Goal: Navigation & Orientation: Find specific page/section

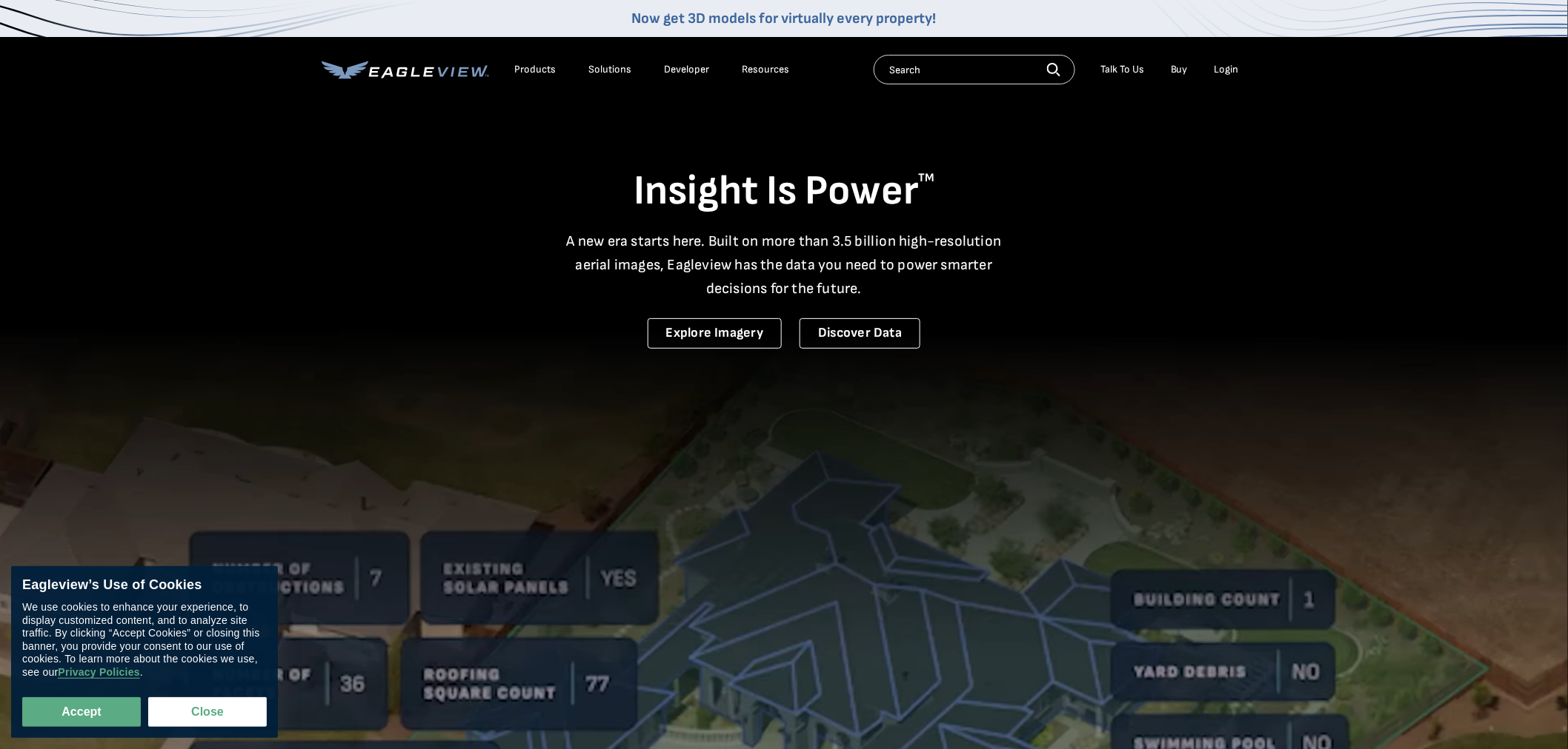
click at [1236, 70] on div "Login" at bounding box center [1227, 70] width 24 height 14
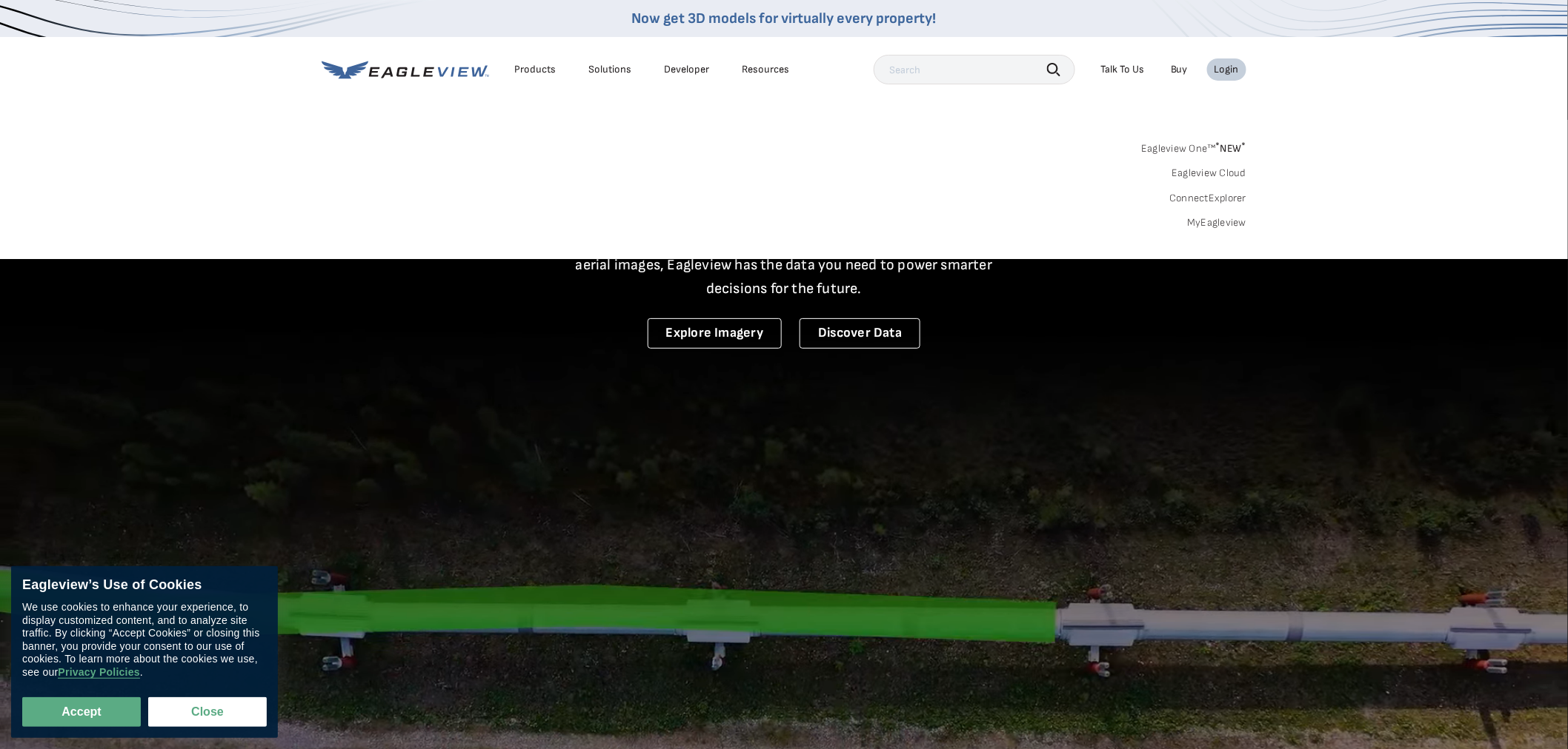
click at [1217, 69] on div "Login" at bounding box center [1227, 70] width 24 height 14
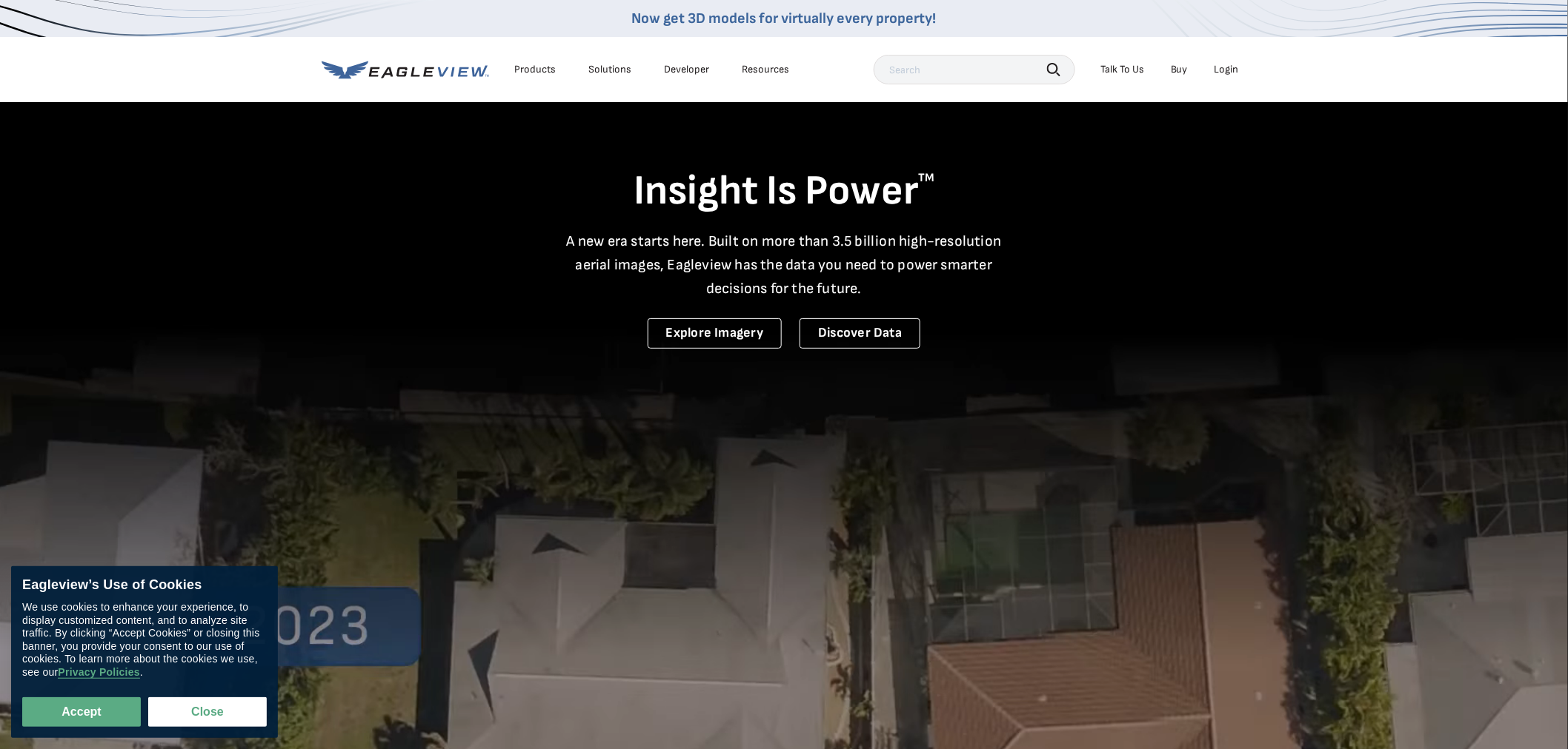
click at [1217, 68] on div "Login" at bounding box center [1227, 70] width 24 height 14
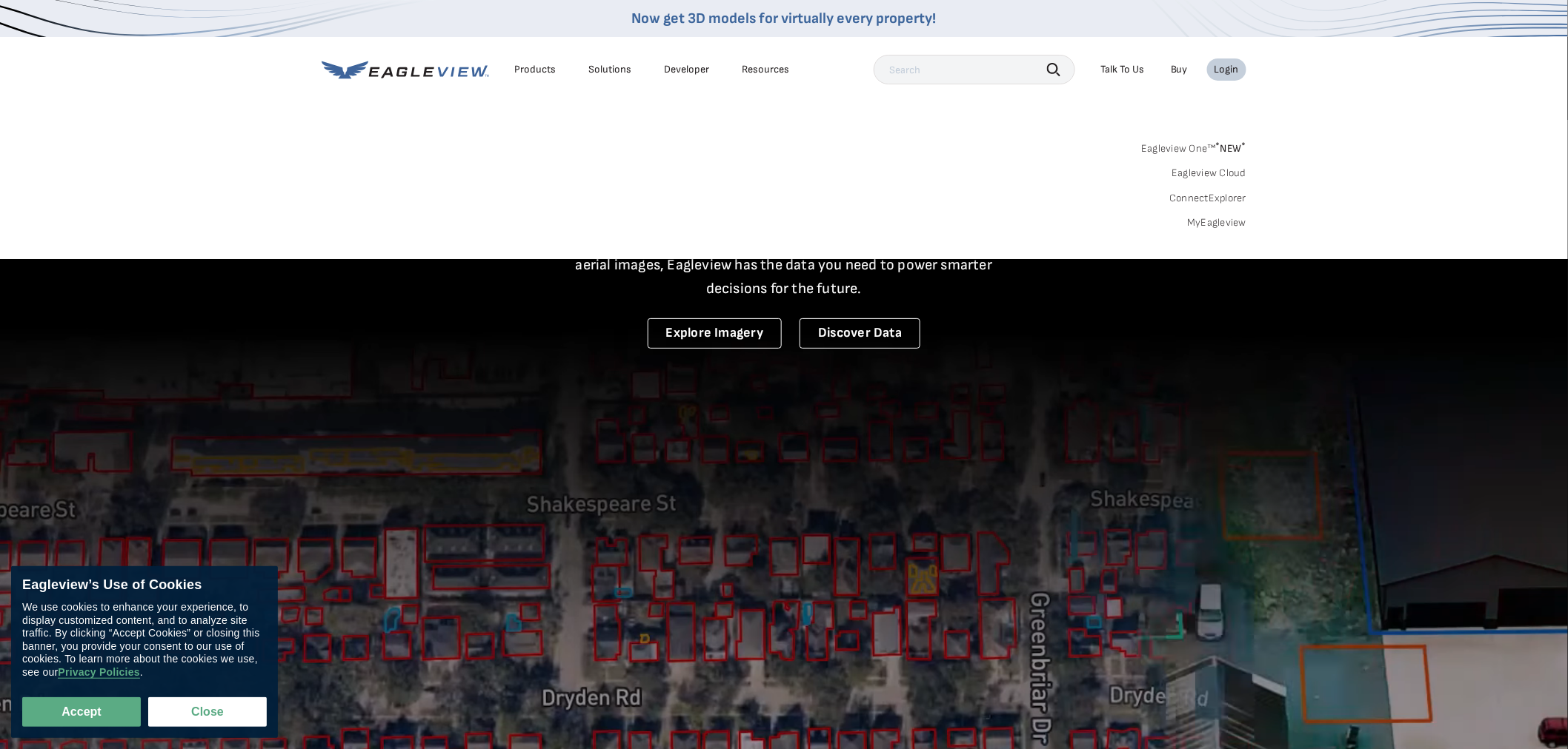
drag, startPoint x: 568, startPoint y: 242, endPoint x: 528, endPoint y: 172, distance: 80.6
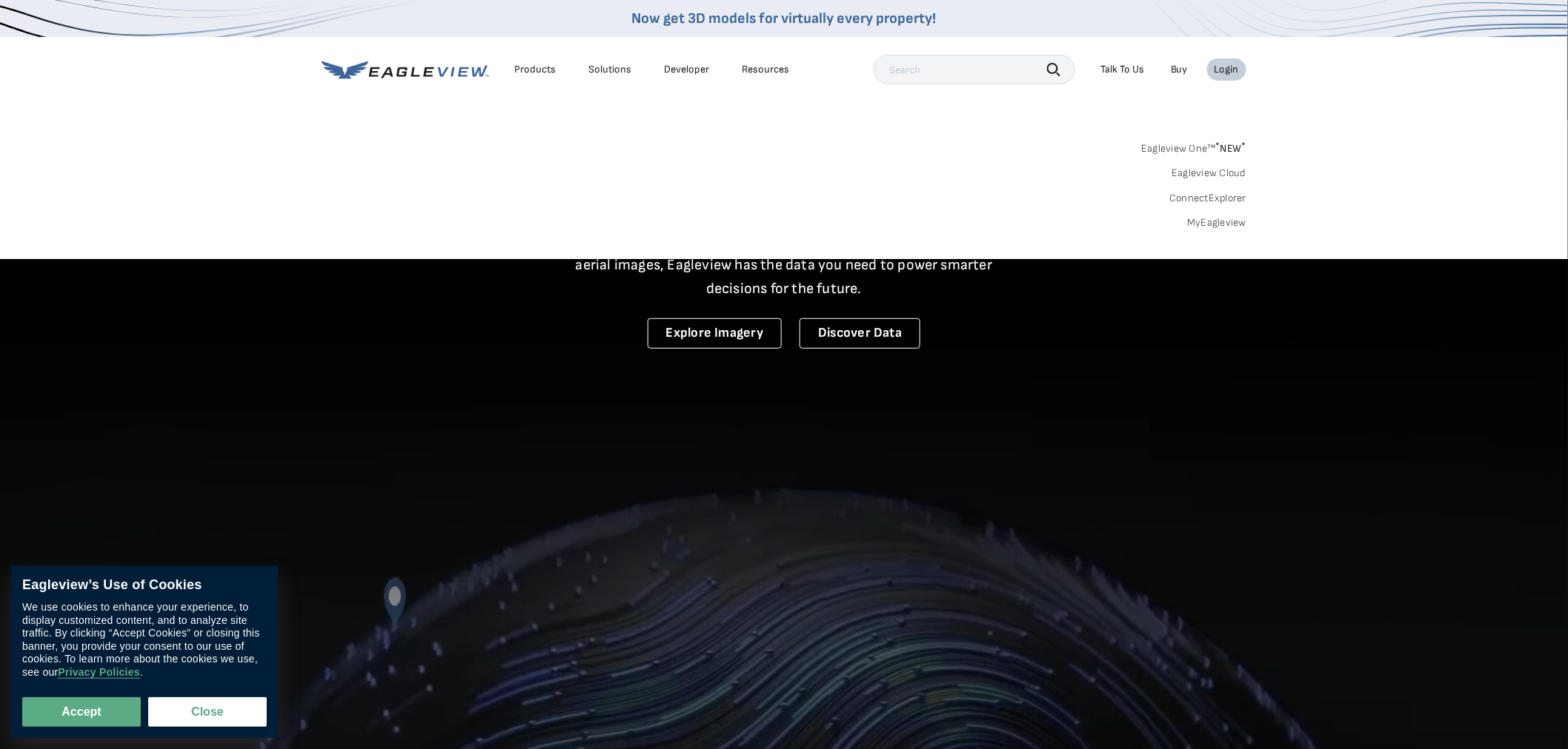
click at [567, 241] on div "Search Products Our Product Areas Imagery 1-Inch GSD Aerial Imagery *" at bounding box center [784, 189] width 1568 height 139
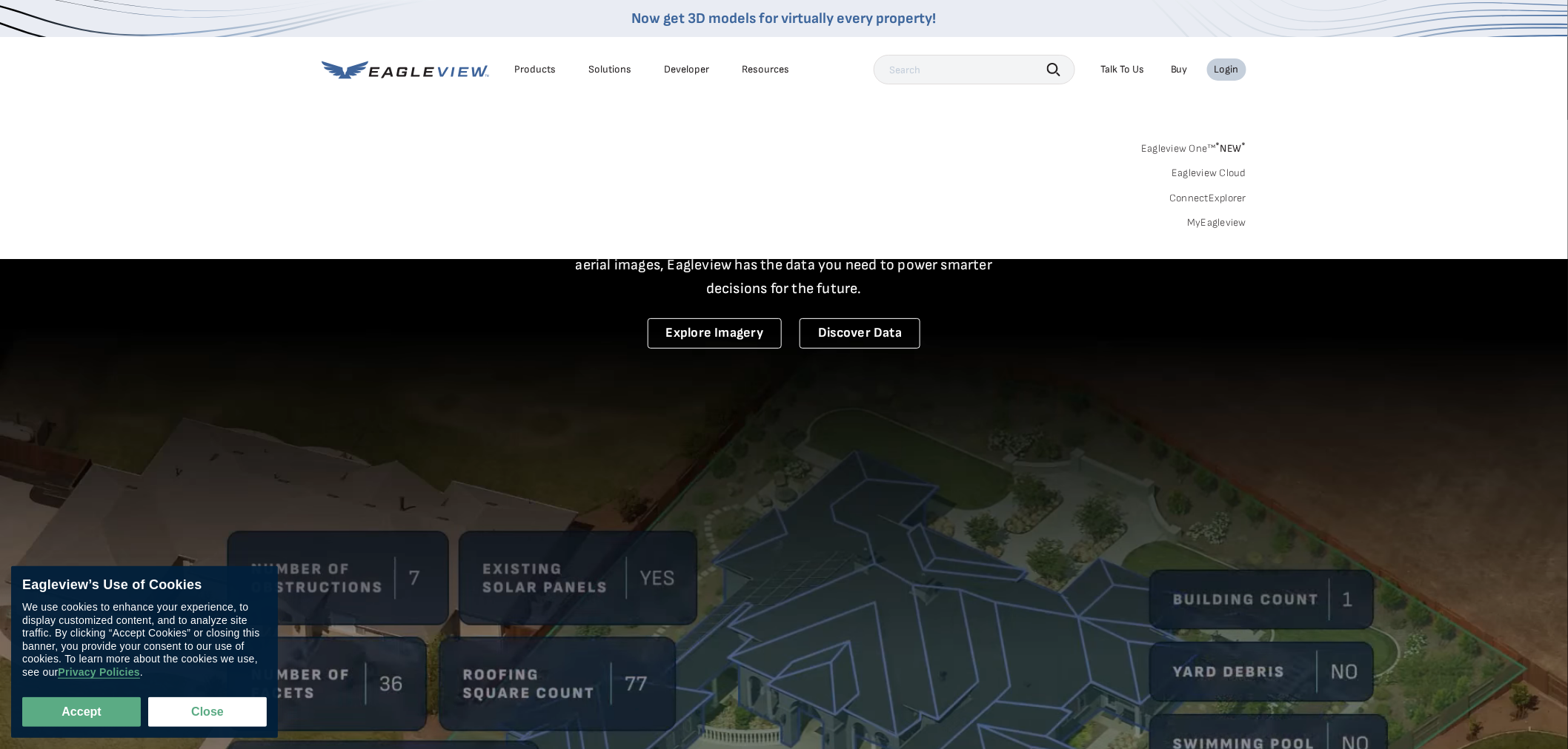
click at [527, 170] on div "Eagleview One™ * NEW * Eagleview Cloud ConnectExplorer MyEagleview" at bounding box center [784, 183] width 924 height 92
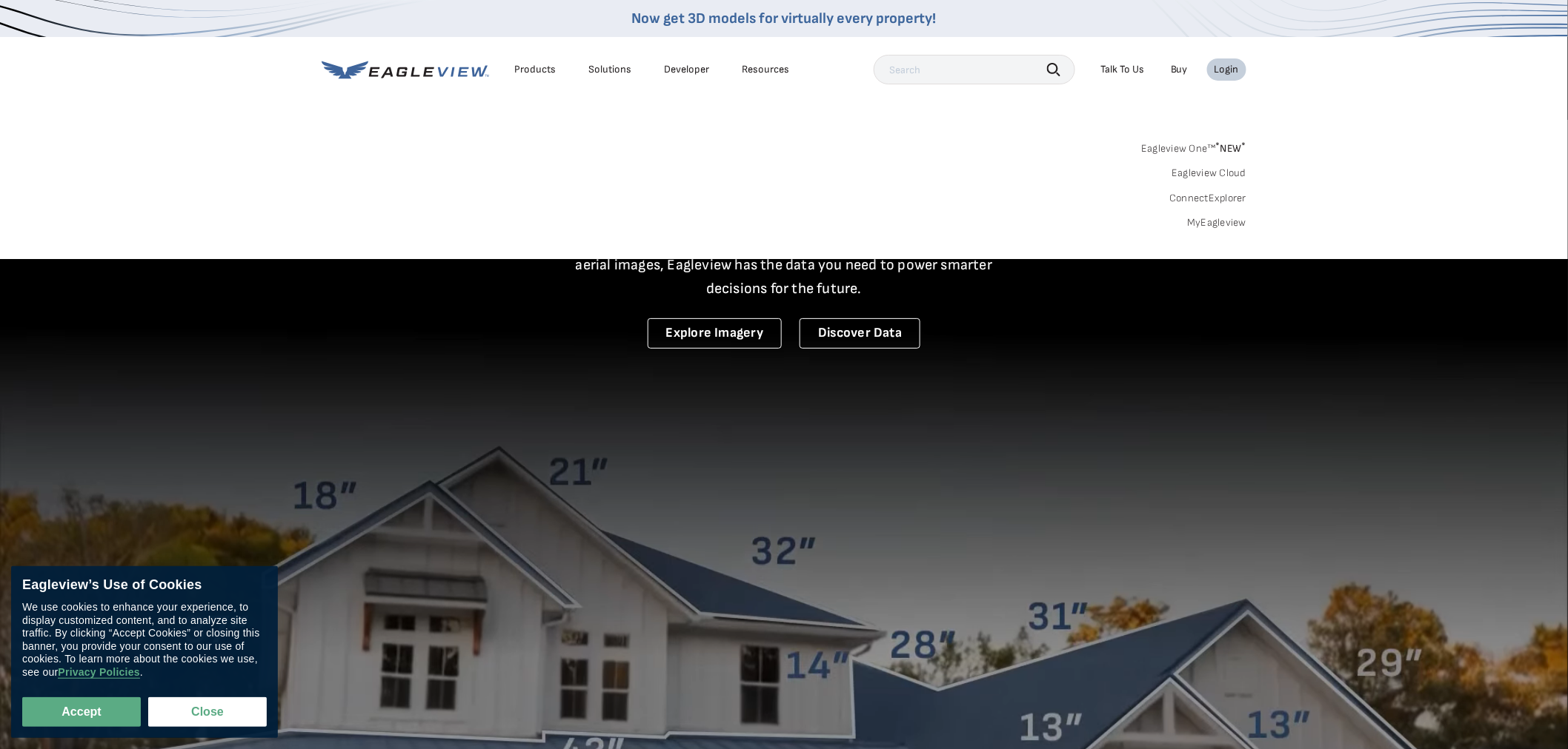
drag, startPoint x: 684, startPoint y: 170, endPoint x: 882, endPoint y: 187, distance: 198.7
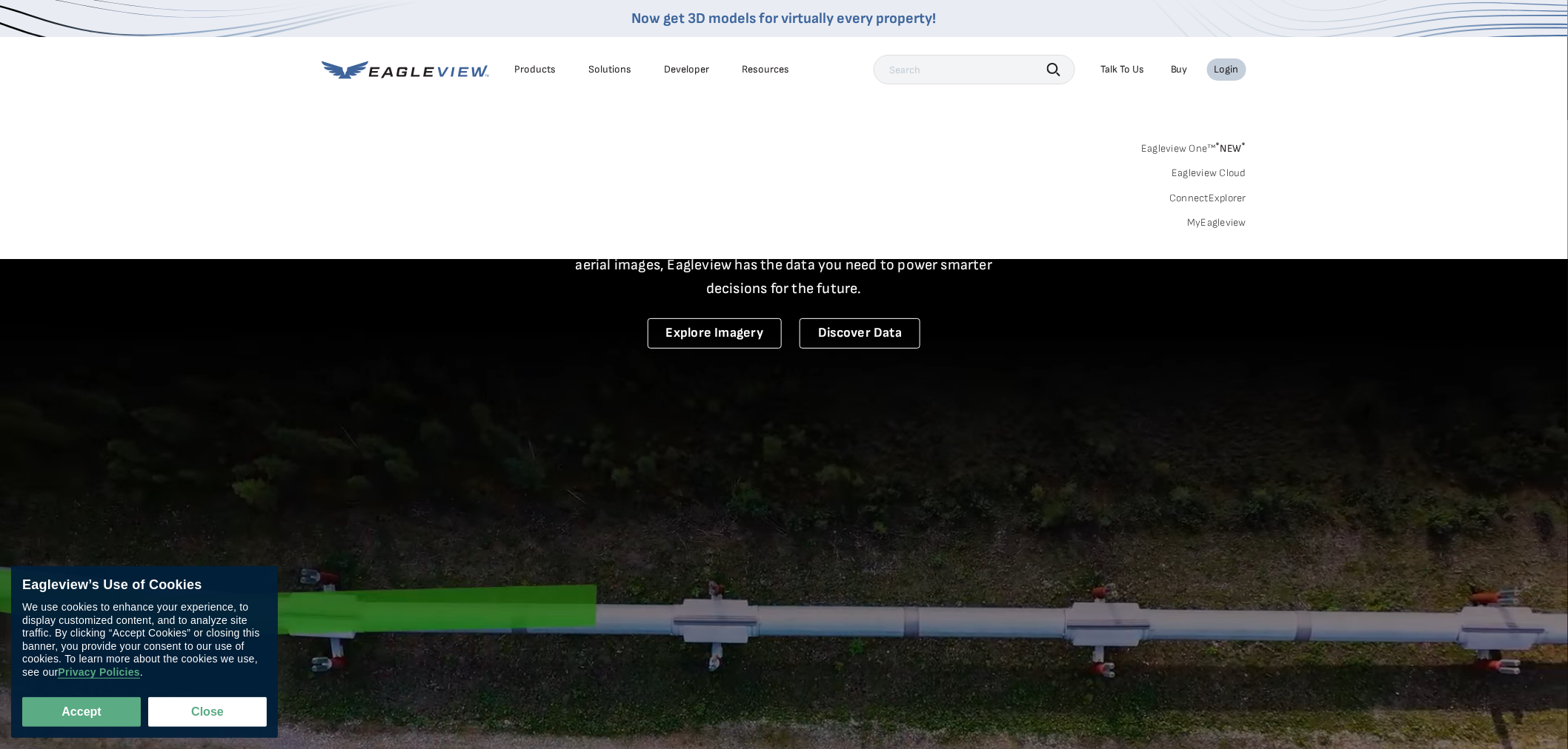
click at [719, 174] on div "Eagleview One™ * NEW * Eagleview Cloud ConnectExplorer MyEagleview" at bounding box center [784, 183] width 924 height 92
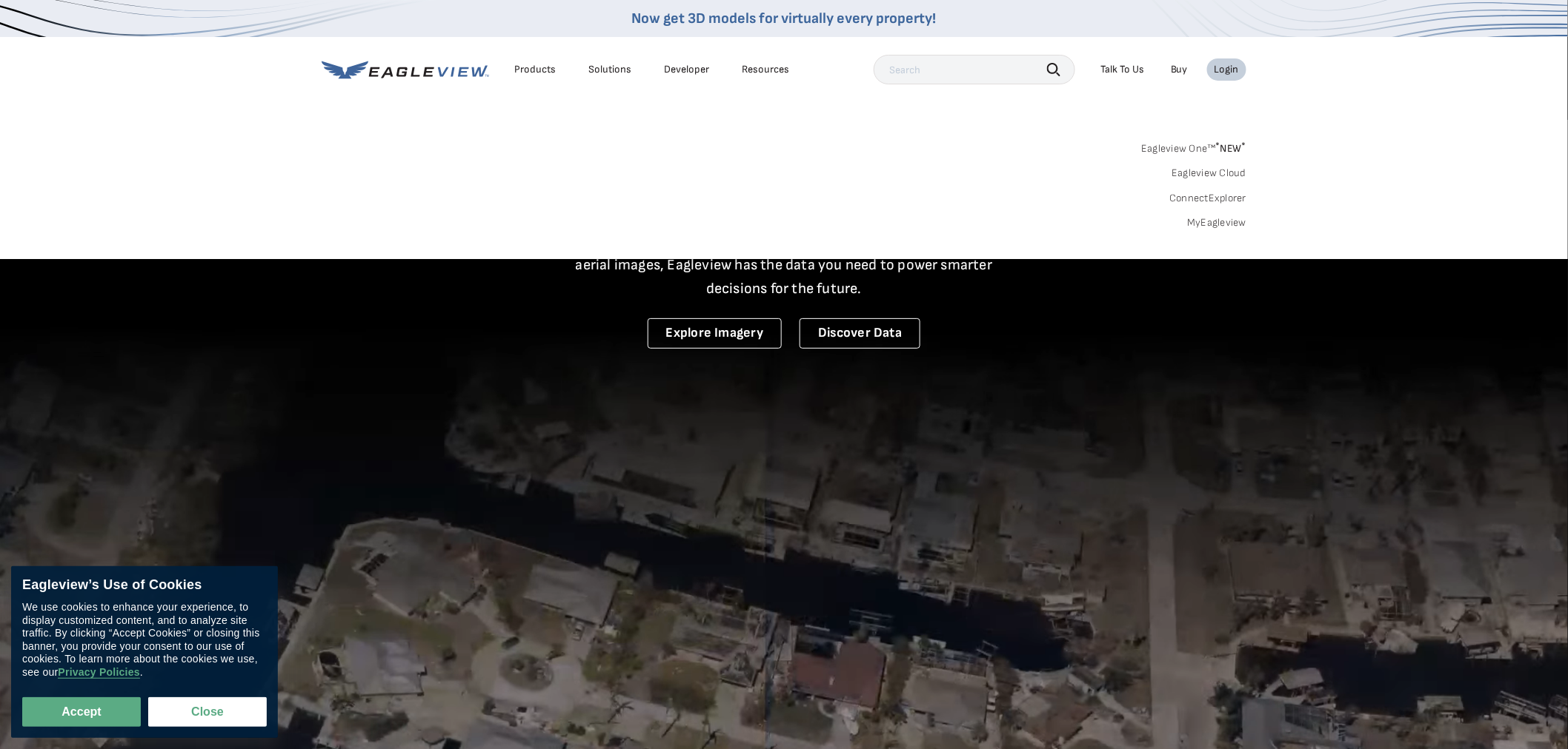
click at [1057, 187] on div "Eagleview One™ * NEW * Eagleview Cloud ConnectExplorer MyEagleview" at bounding box center [784, 183] width 924 height 92
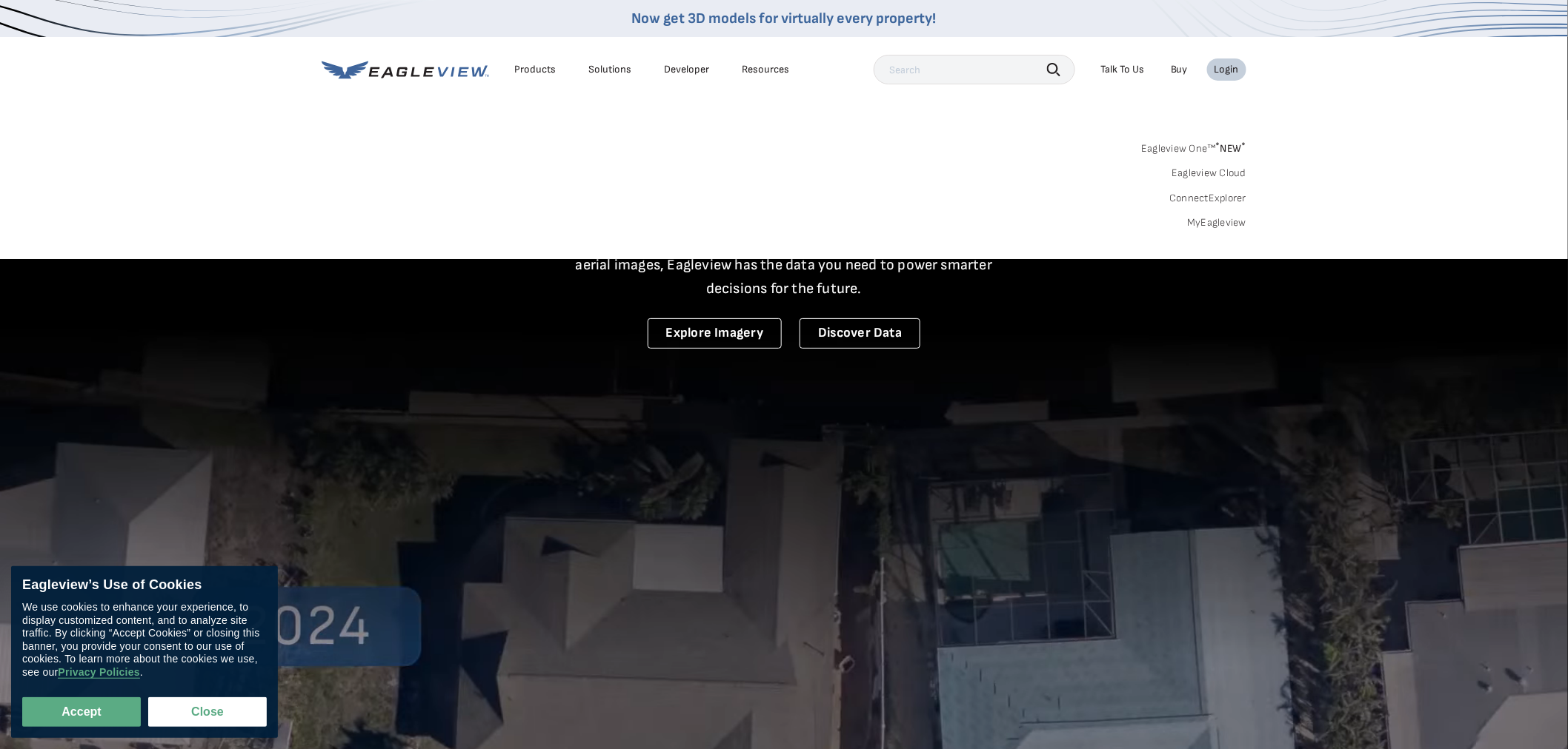
drag, startPoint x: 1095, startPoint y: 173, endPoint x: 1112, endPoint y: 169, distance: 17.5
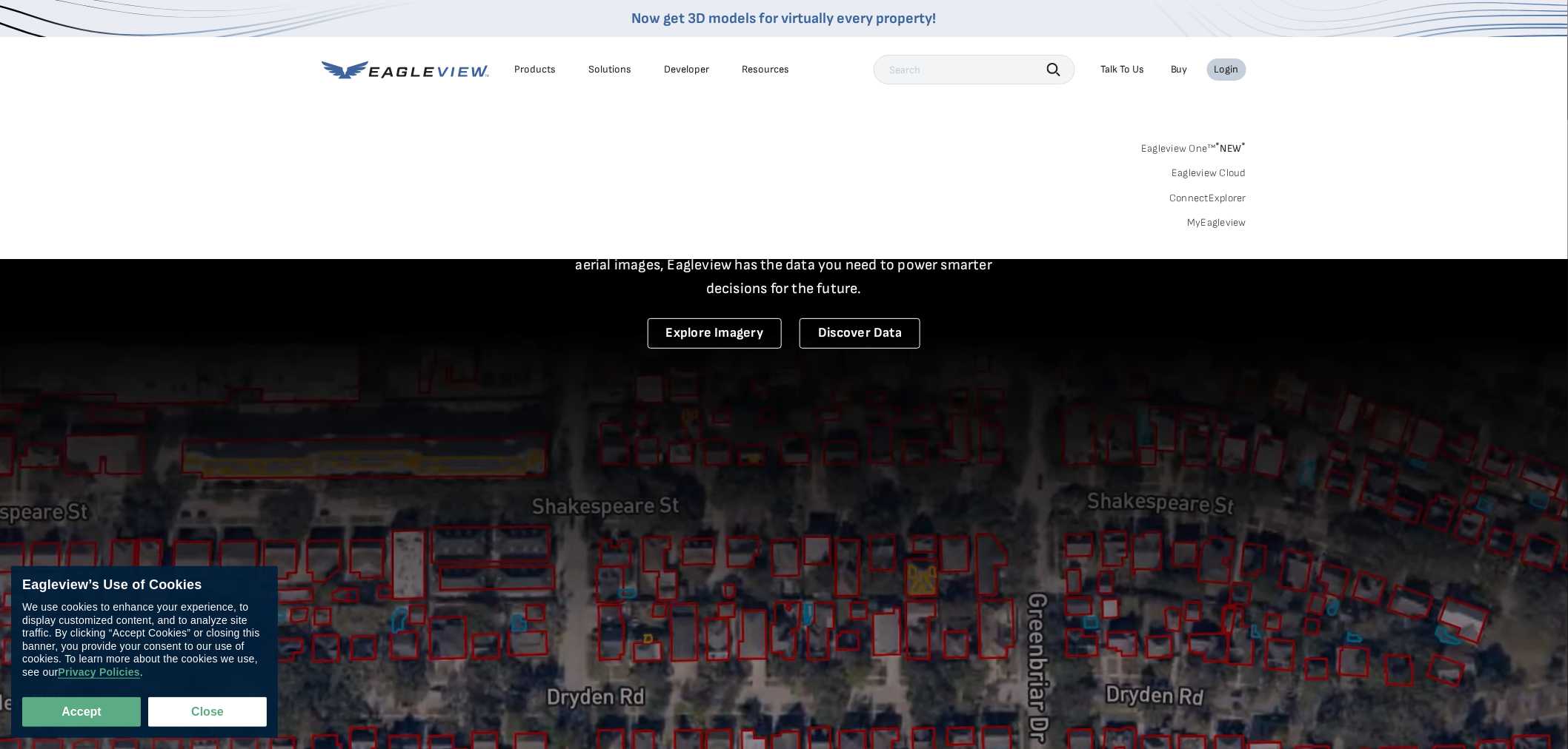
click at [1100, 172] on div "Eagleview One™ * NEW * Eagleview Cloud ConnectExplorer MyEagleview" at bounding box center [784, 183] width 924 height 92
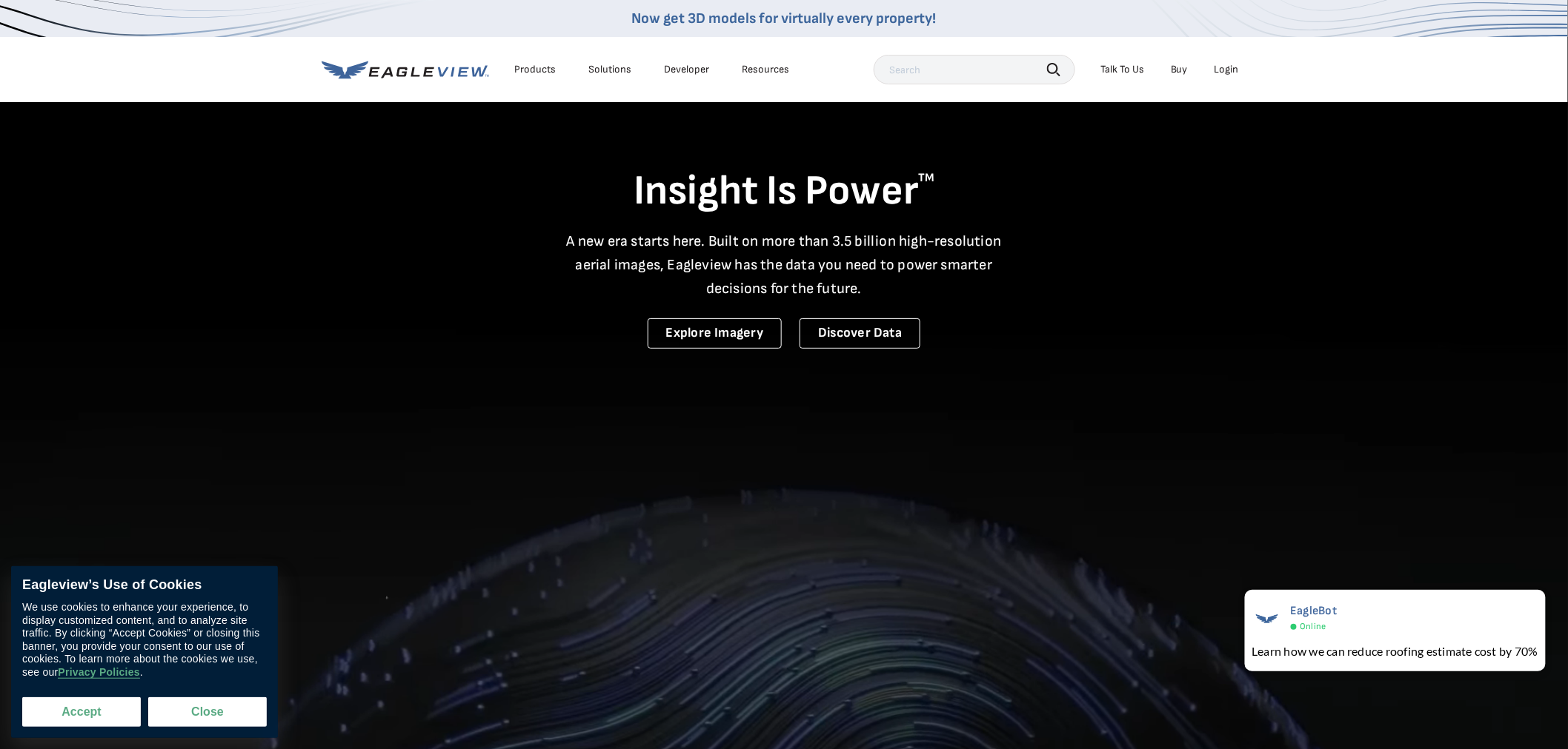
drag, startPoint x: 93, startPoint y: 705, endPoint x: 101, endPoint y: 709, distance: 8.9
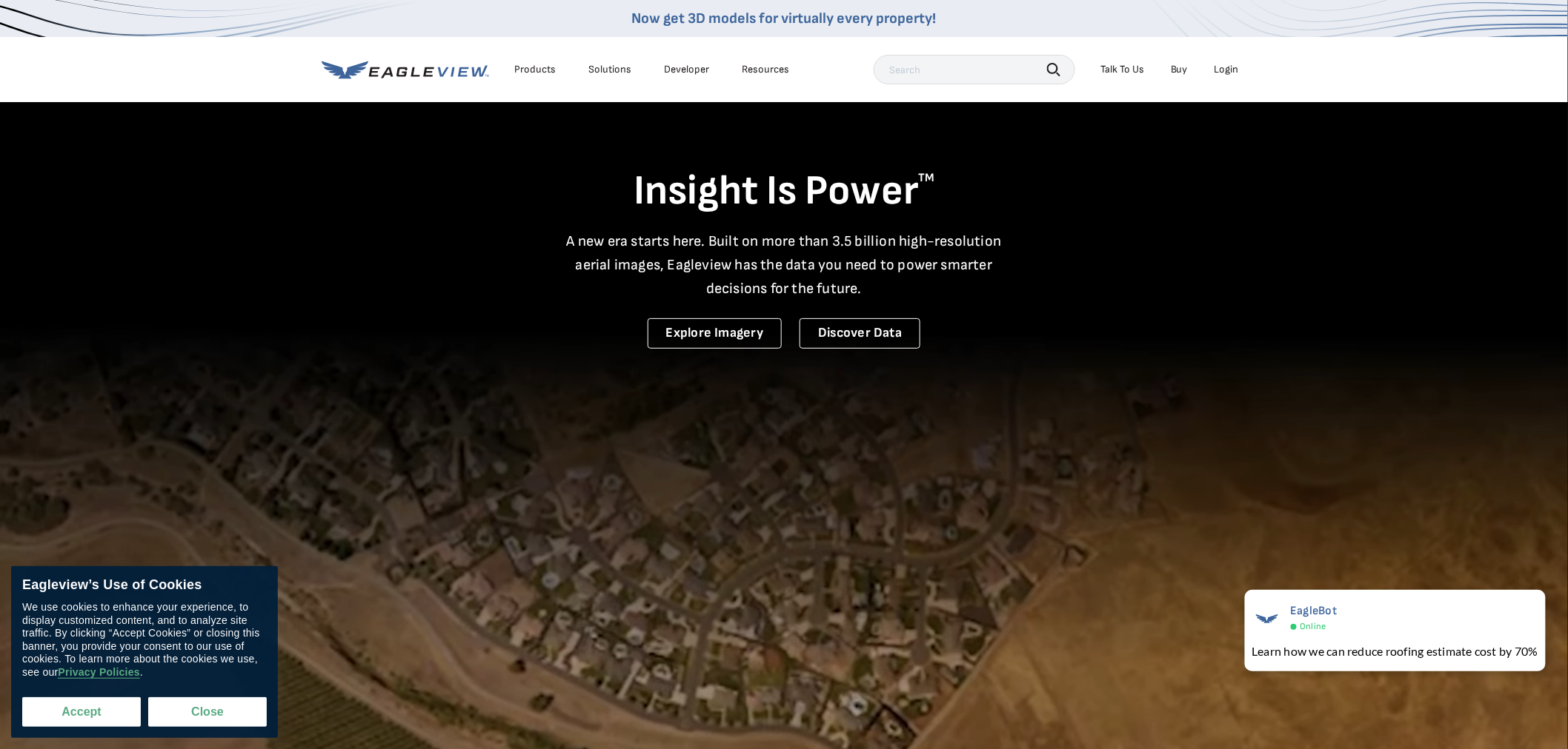
click at [93, 706] on button "Accept" at bounding box center [81, 712] width 119 height 30
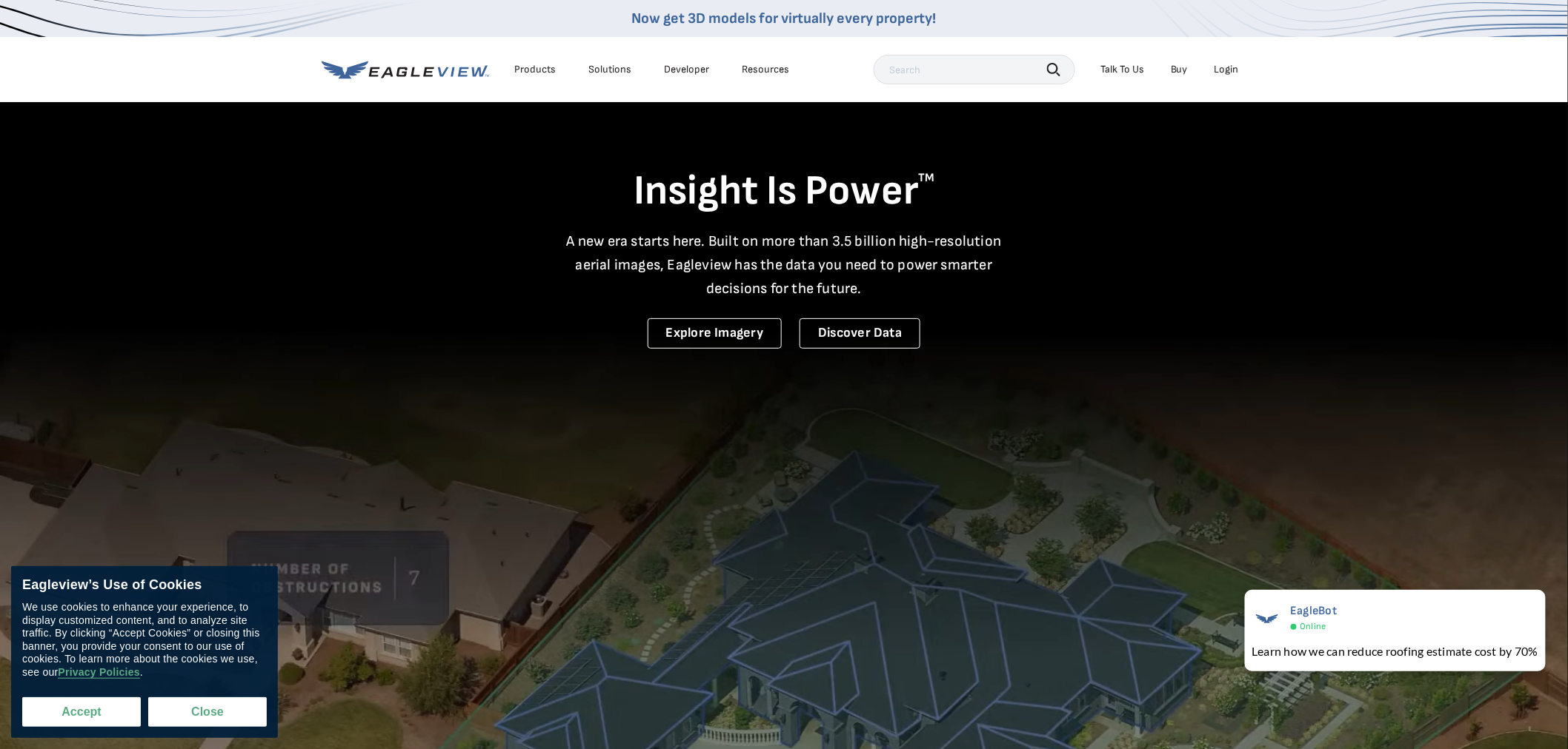
checkbox input "true"
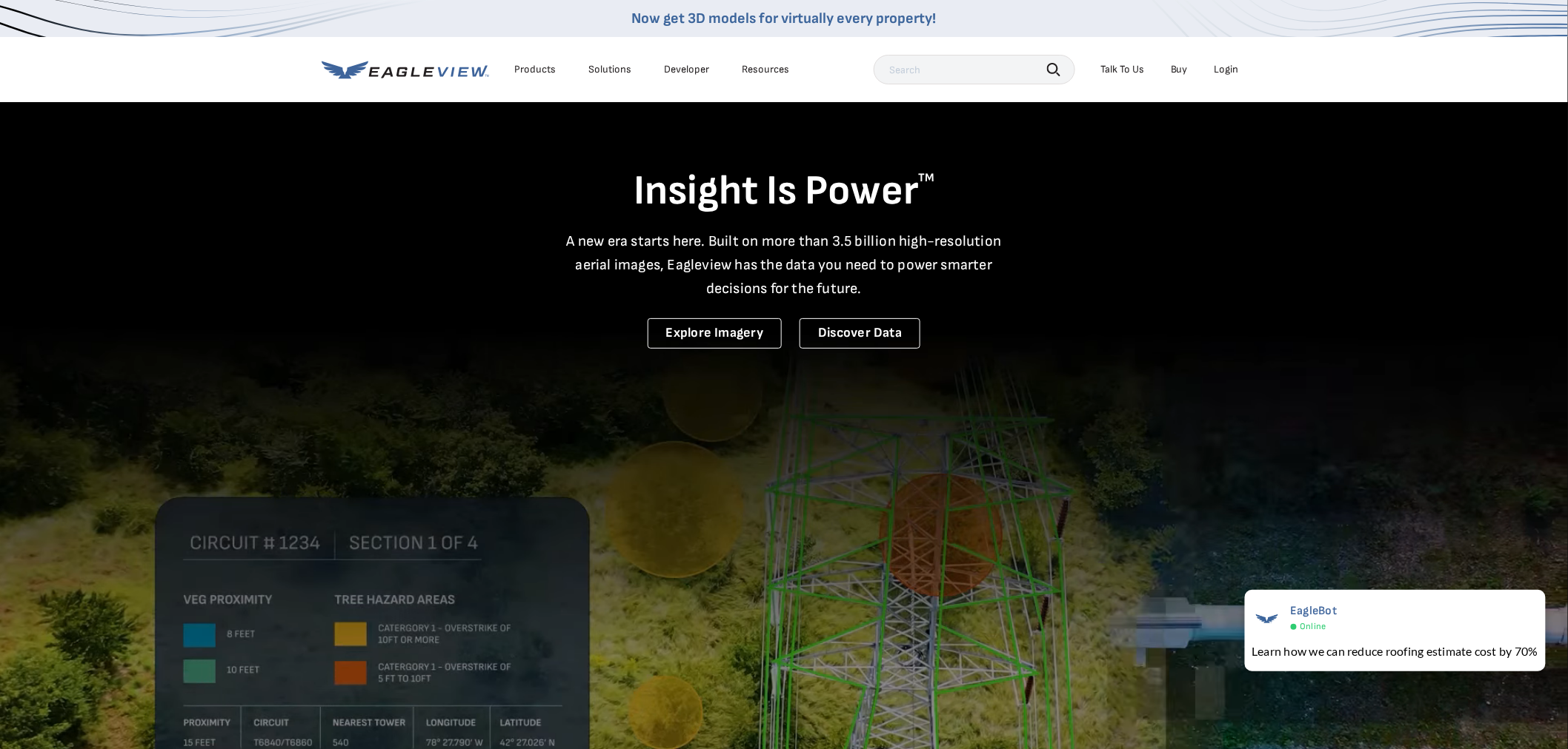
click at [1240, 72] on li "Login" at bounding box center [1227, 69] width 40 height 22
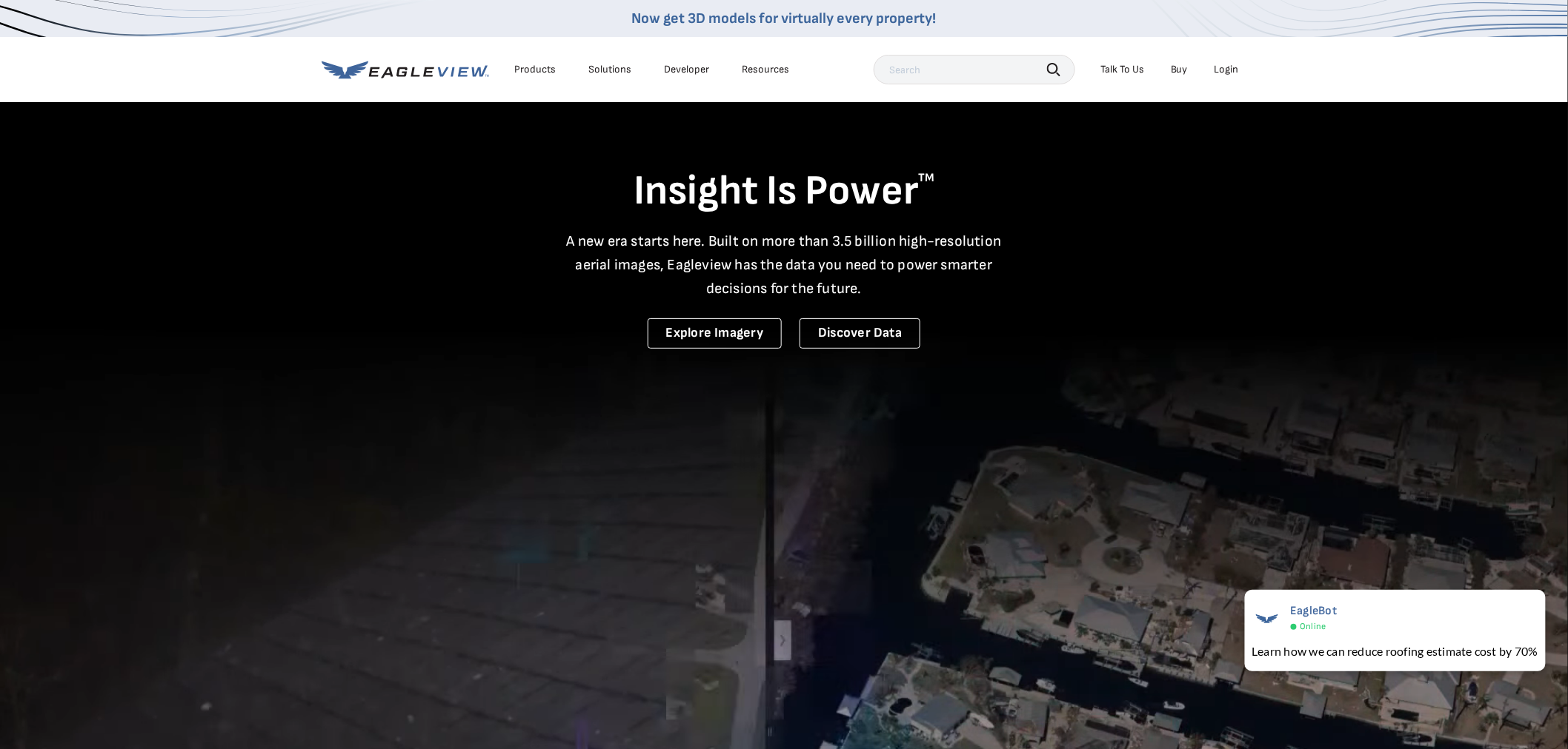
click at [1230, 68] on div "Login" at bounding box center [1227, 70] width 24 height 14
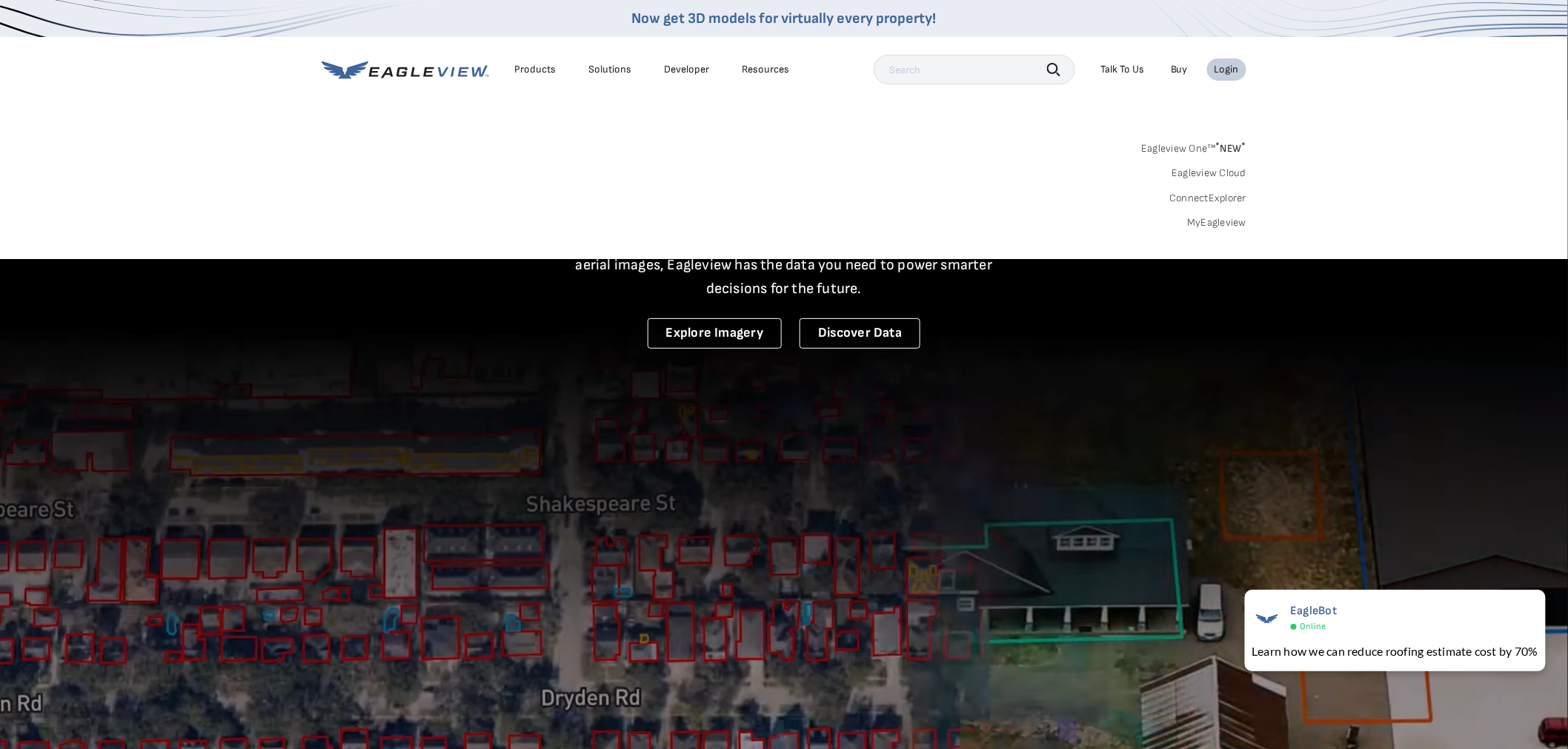
click at [1219, 225] on link "MyEagleview" at bounding box center [1217, 223] width 59 height 14
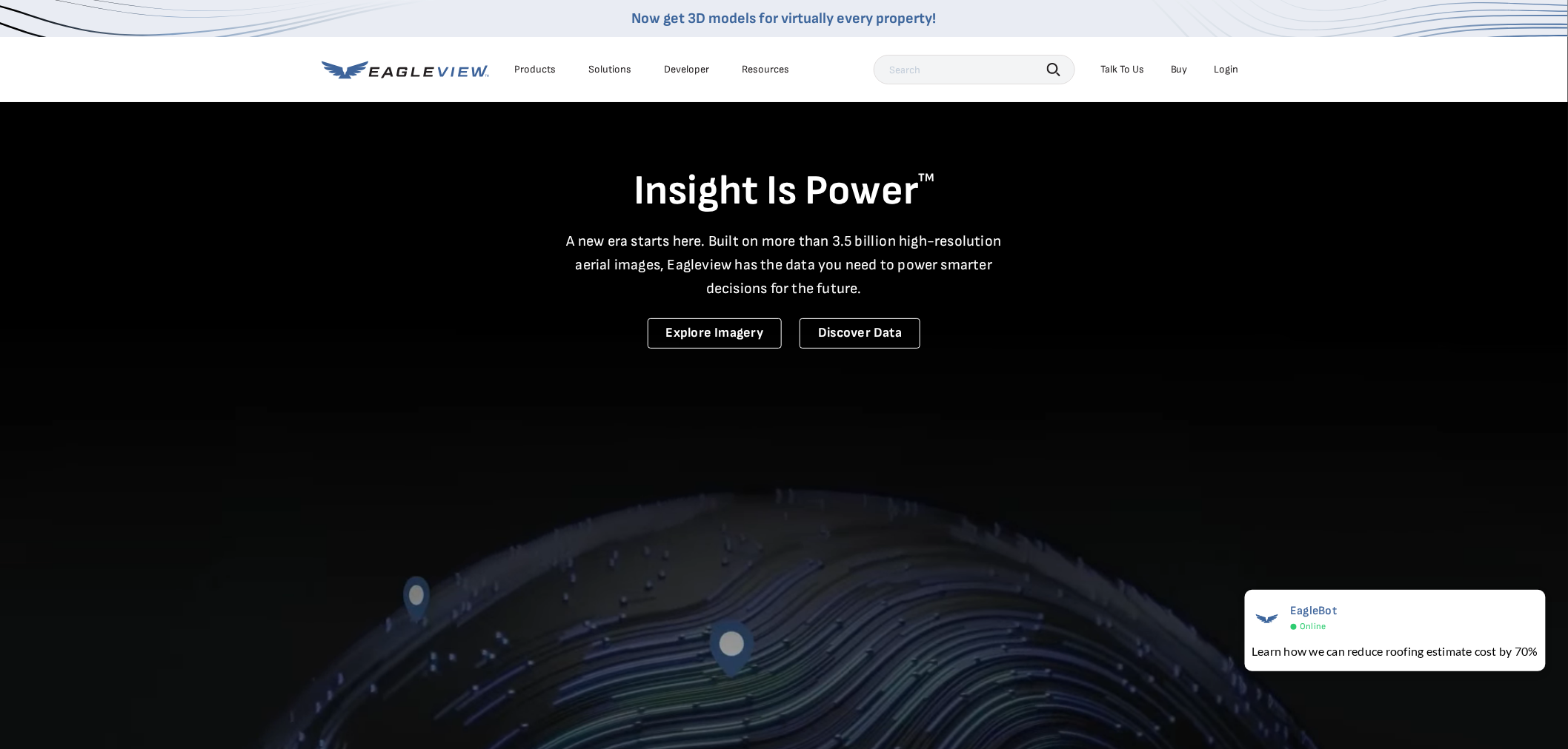
click at [1234, 68] on div "Login" at bounding box center [1227, 70] width 24 height 14
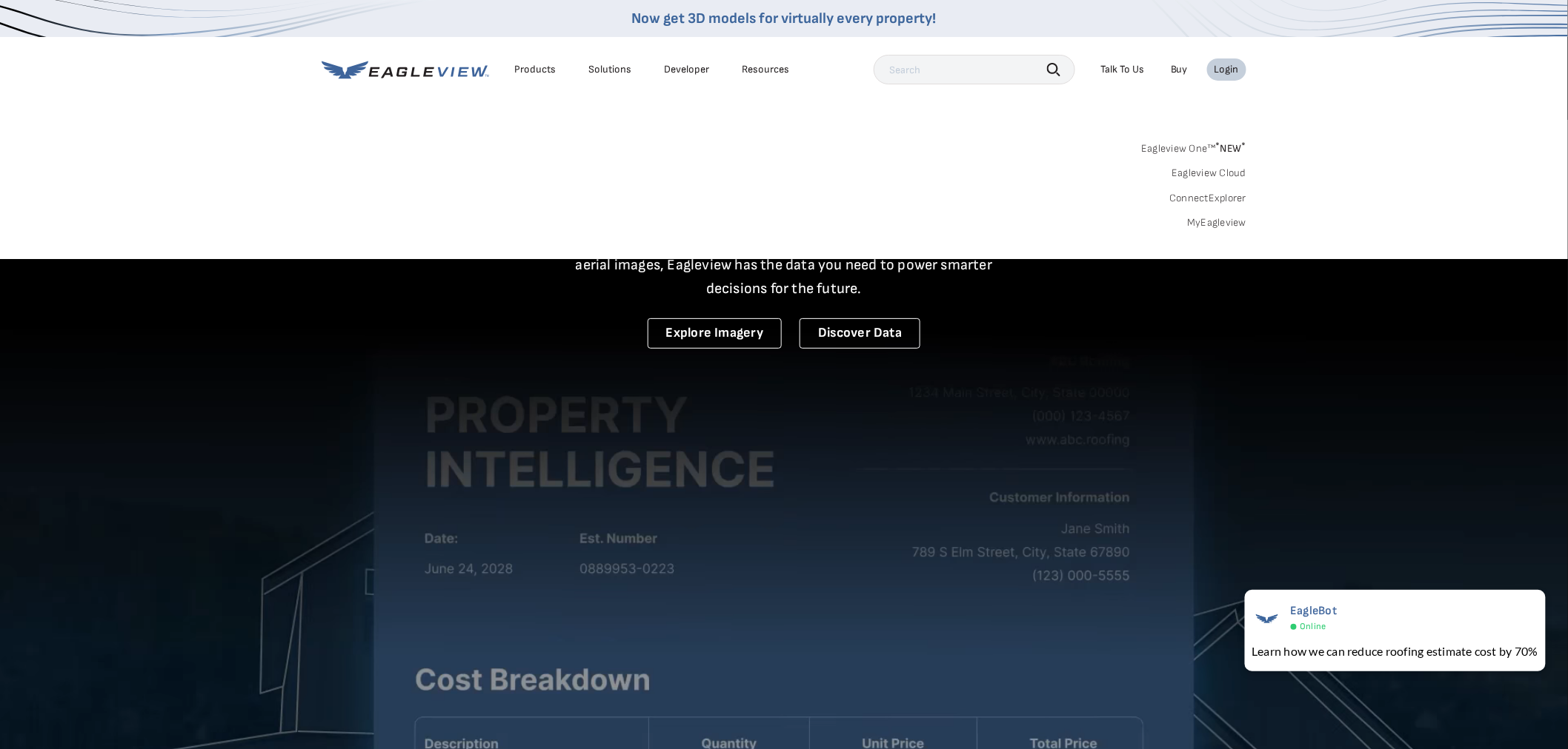
click at [1220, 201] on link "ConnectExplorer" at bounding box center [1207, 198] width 77 height 14
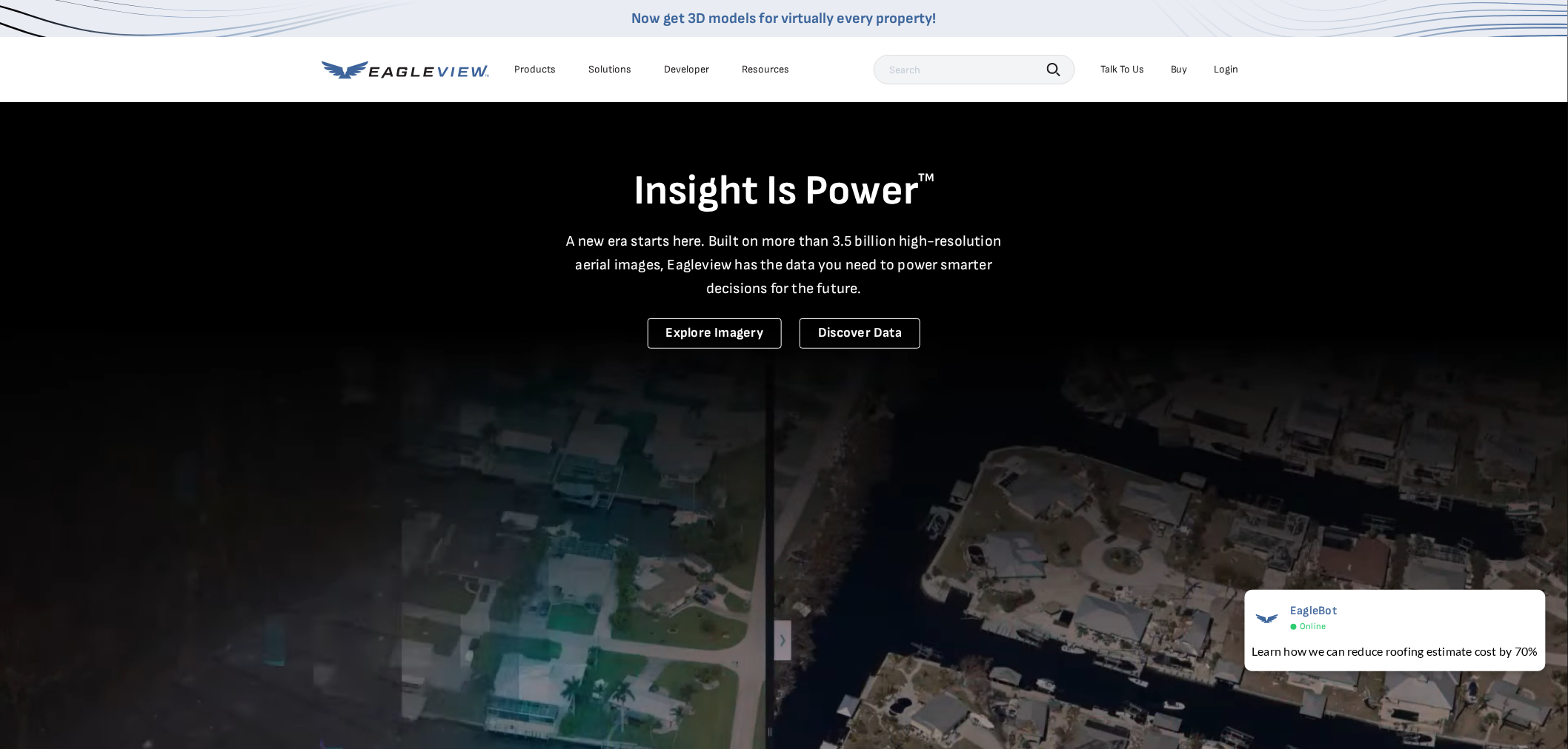
click at [1218, 72] on div "Login" at bounding box center [1227, 70] width 24 height 14
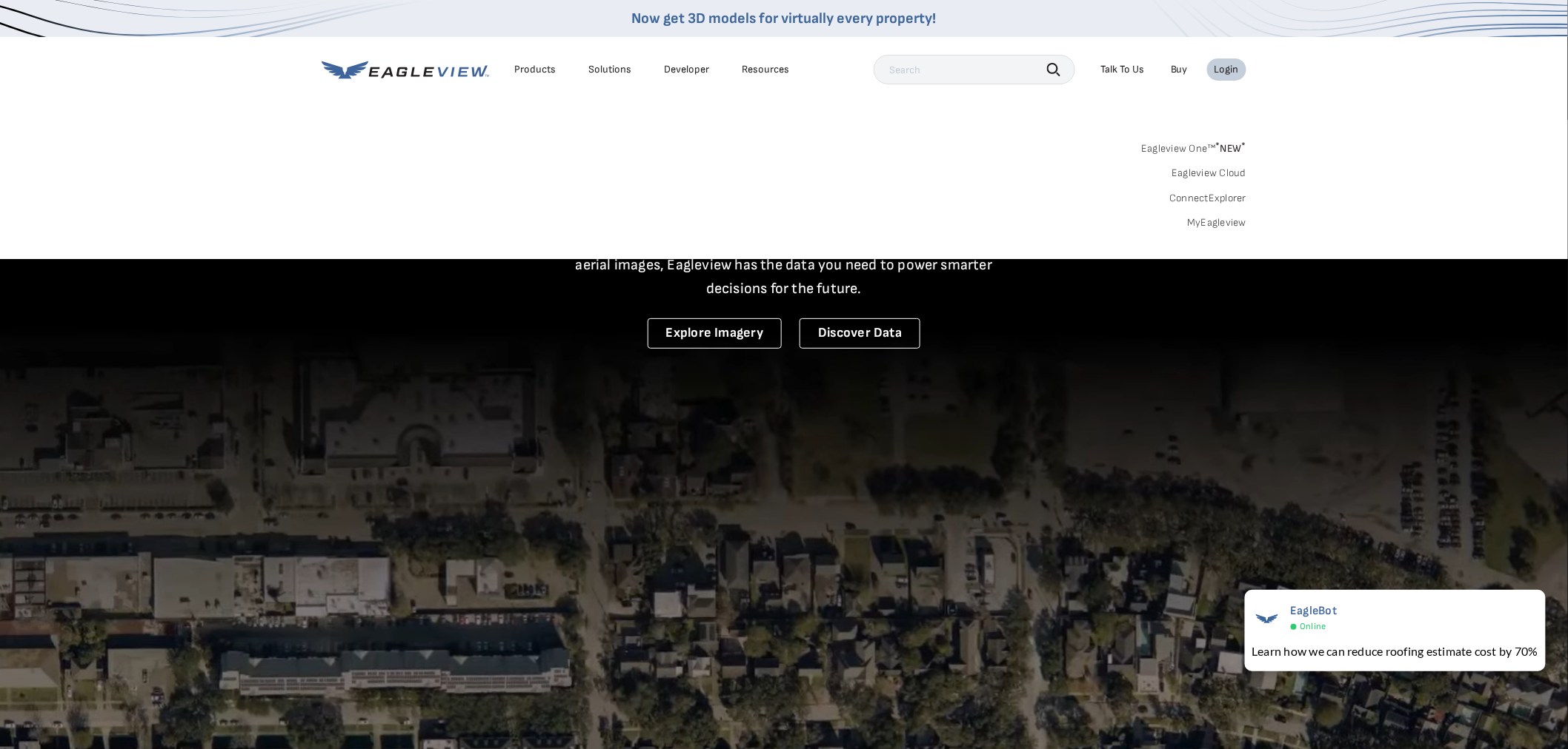
click at [1198, 174] on link "Eagleview Cloud" at bounding box center [1208, 173] width 74 height 14
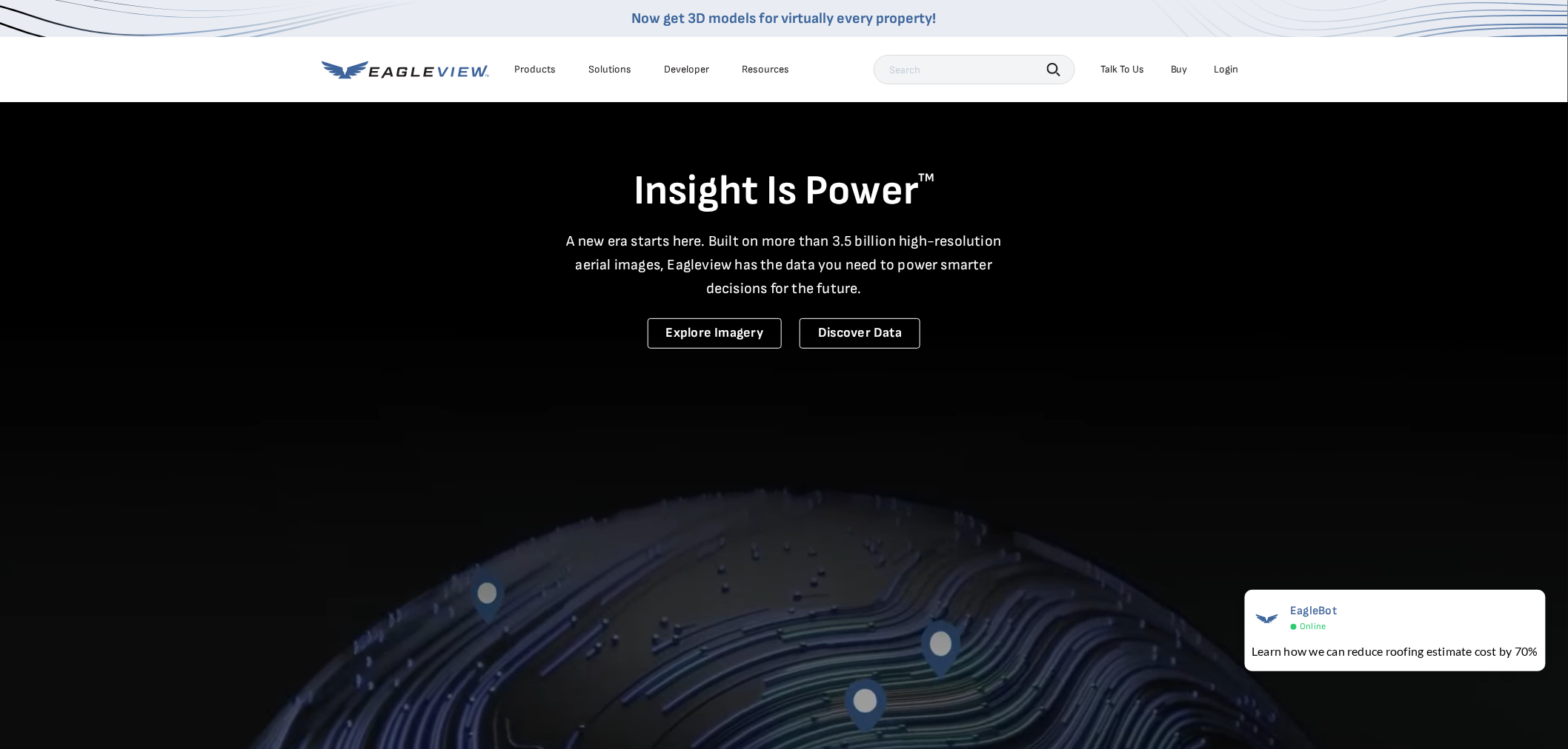
click at [1224, 65] on div "Login" at bounding box center [1227, 70] width 24 height 14
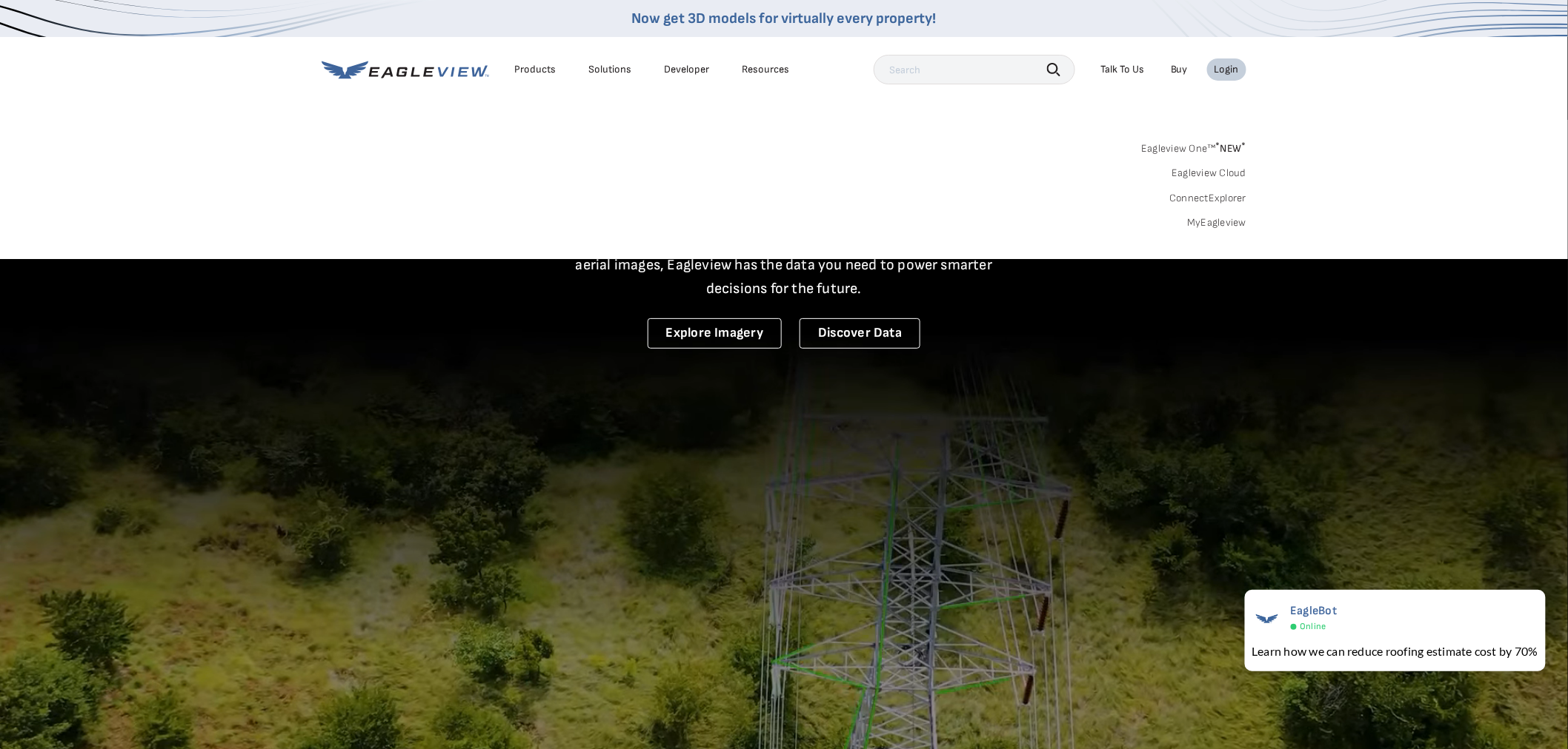
click at [1218, 153] on span "* NEW *" at bounding box center [1231, 148] width 30 height 13
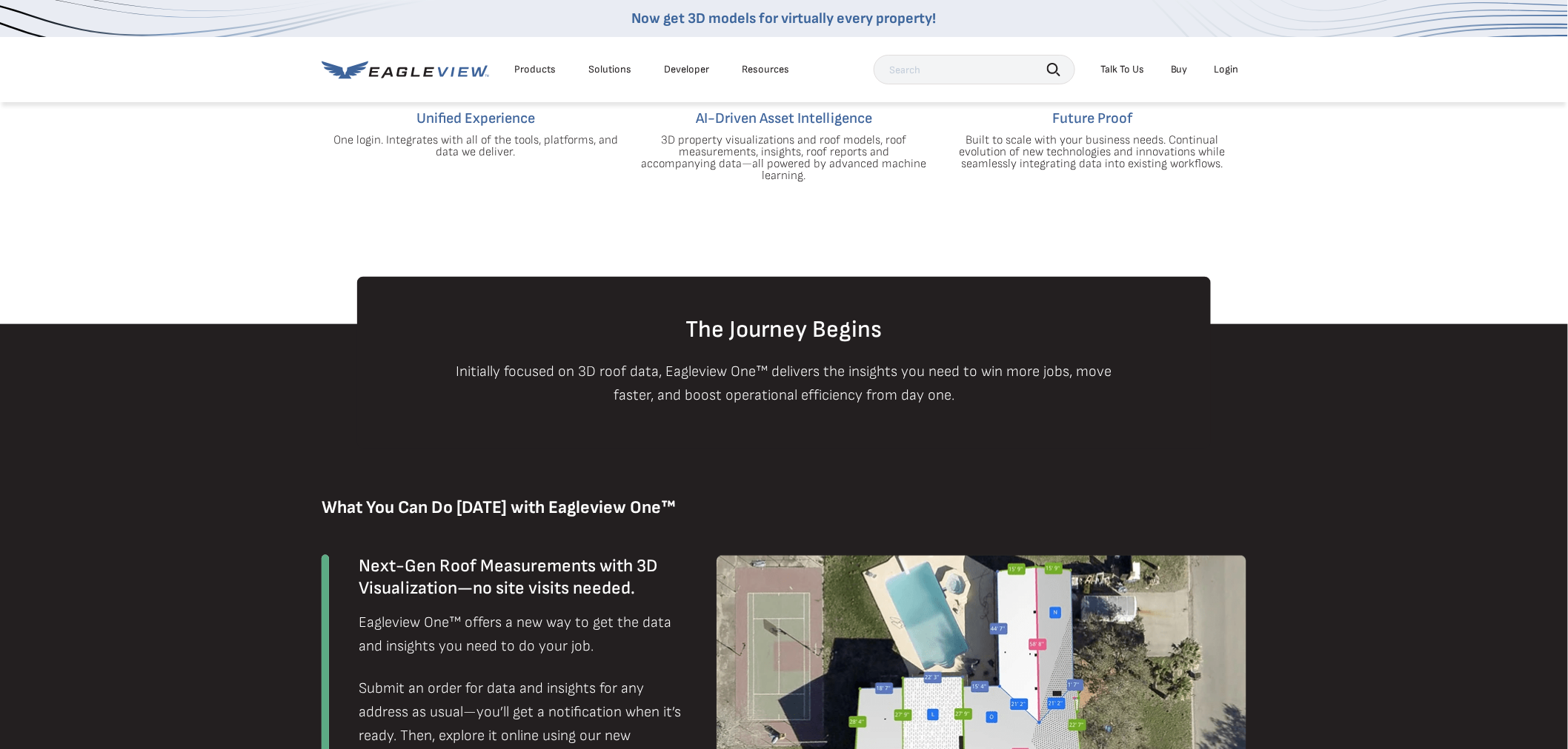
scroll to position [741, 0]
